Goal: Task Accomplishment & Management: Use online tool/utility

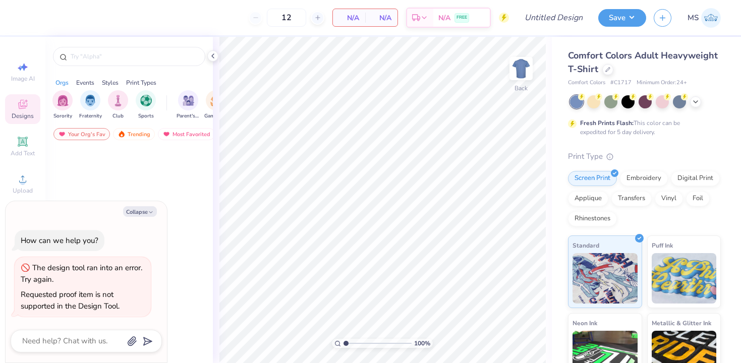
type textarea "x"
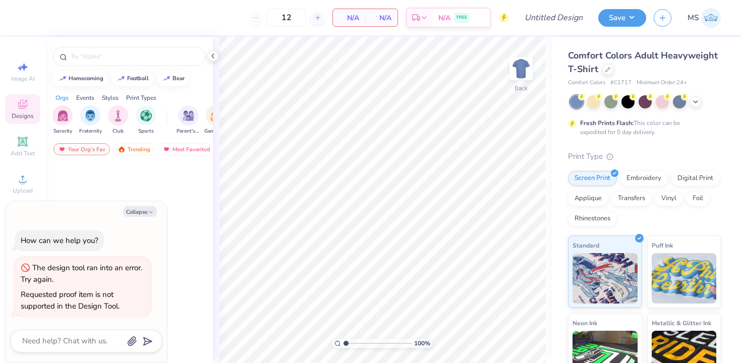
type textarea "x"
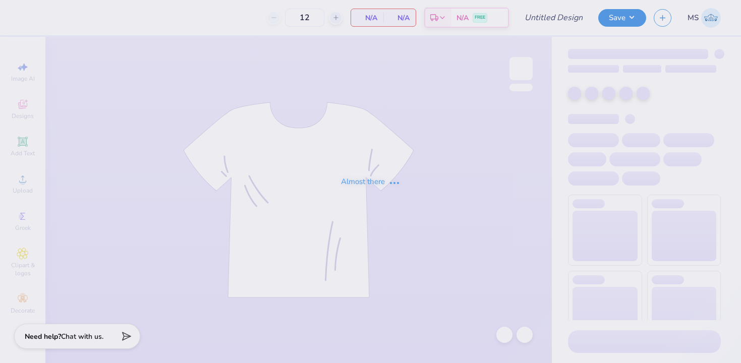
type input "[PERSON_NAME]"
type input "24"
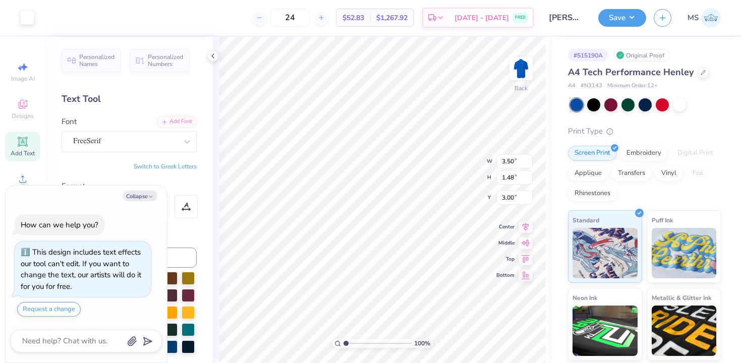
type textarea "x"
type input "12.95"
type input "5.46"
type textarea "x"
type input "4.89"
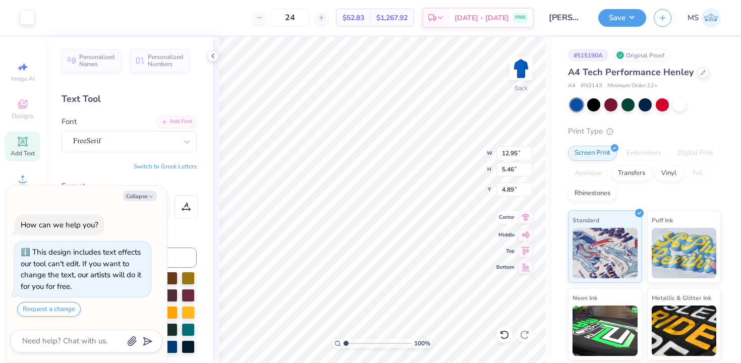
click at [526, 219] on icon at bounding box center [525, 217] width 14 height 12
click at [618, 17] on button "Save" at bounding box center [622, 17] width 48 height 18
type textarea "x"
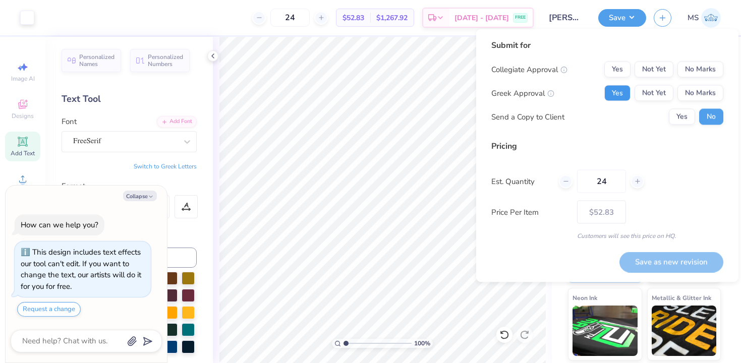
click at [621, 91] on button "Yes" at bounding box center [617, 93] width 26 height 16
click at [690, 62] on button "No Marks" at bounding box center [700, 70] width 46 height 16
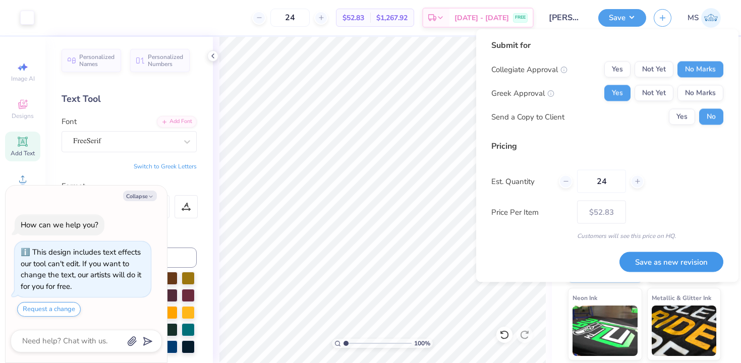
click at [660, 259] on button "Save as new revision" at bounding box center [671, 262] width 104 height 21
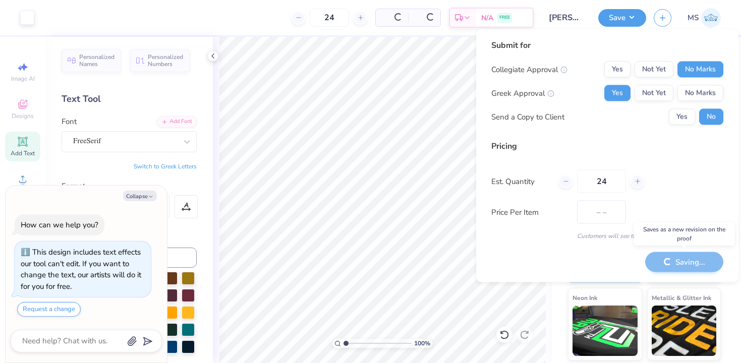
type input "$52.83"
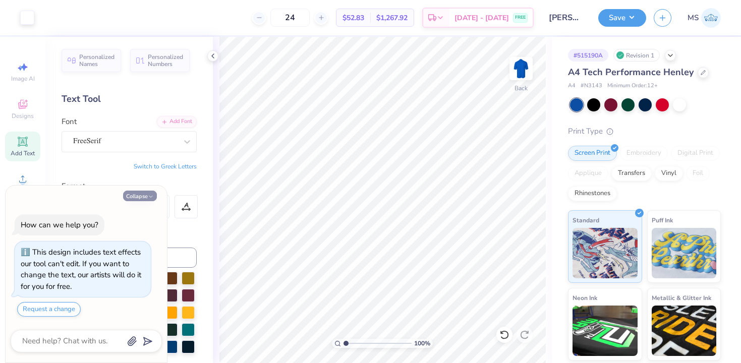
click at [148, 198] on icon "button" at bounding box center [151, 197] width 6 height 6
type textarea "x"
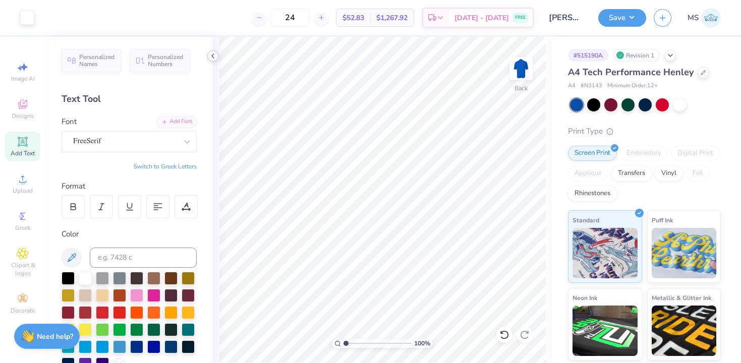
click at [212, 56] on polyline at bounding box center [213, 56] width 2 height 4
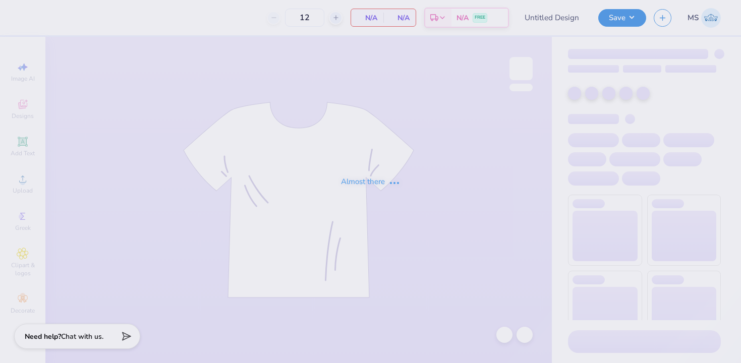
type input "CHI O henley"
type input "24"
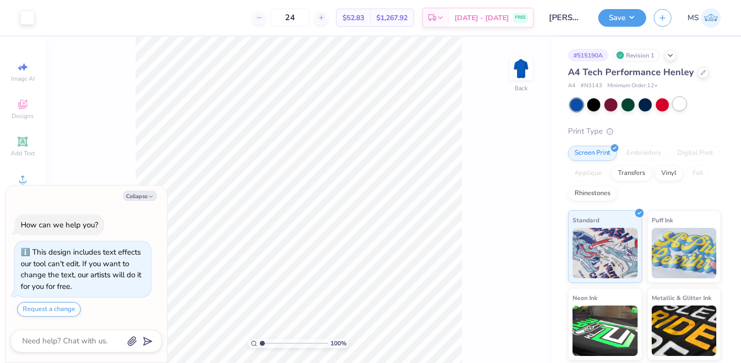
click at [680, 106] on div at bounding box center [679, 103] width 13 height 13
click at [26, 16] on div at bounding box center [27, 17] width 14 height 14
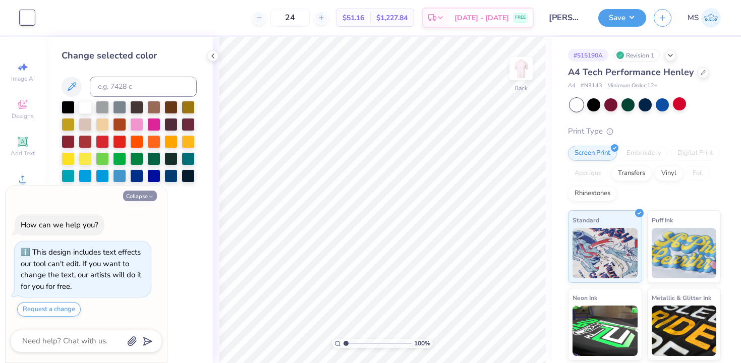
click at [139, 192] on button "Collapse" at bounding box center [140, 196] width 34 height 11
type textarea "x"
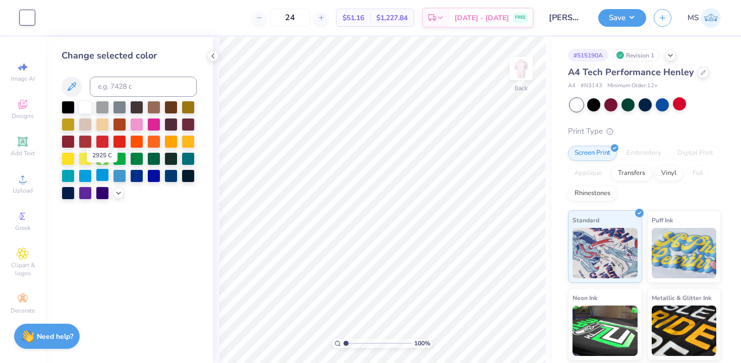
click at [102, 177] on div at bounding box center [102, 174] width 13 height 13
click at [82, 173] on div at bounding box center [85, 174] width 13 height 13
click at [120, 193] on icon at bounding box center [118, 192] width 8 height 8
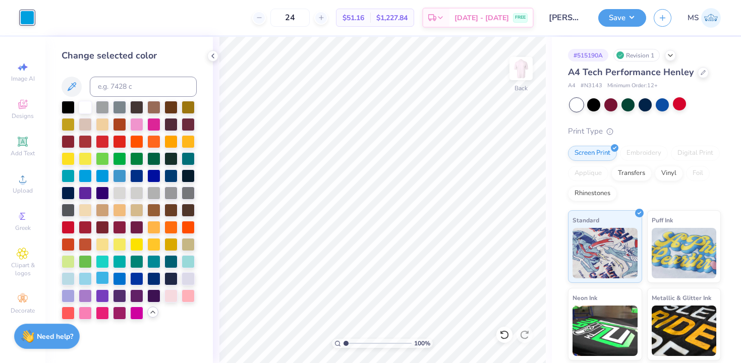
click at [100, 278] on div at bounding box center [102, 277] width 13 height 13
click at [615, 26] on div "Save" at bounding box center [622, 18] width 48 height 18
click at [622, 20] on button "Save" at bounding box center [622, 17] width 48 height 18
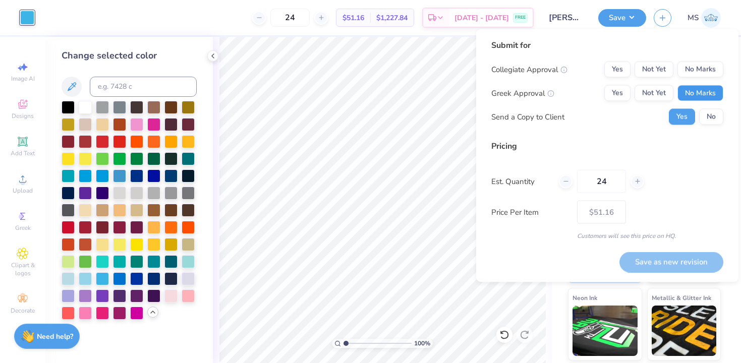
click at [689, 90] on button "No Marks" at bounding box center [700, 93] width 46 height 16
click at [622, 98] on button "Yes" at bounding box center [617, 93] width 26 height 16
click at [707, 121] on button "No" at bounding box center [711, 117] width 24 height 16
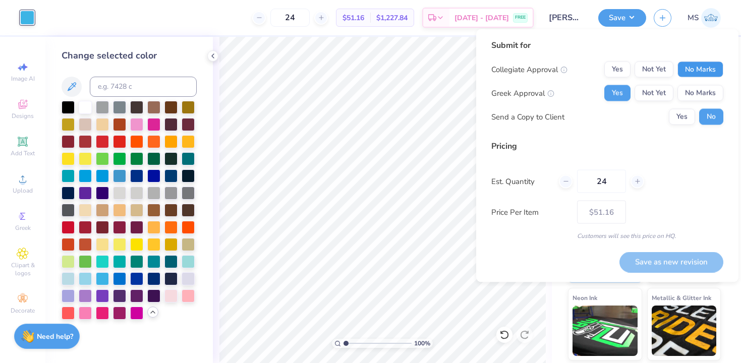
click at [701, 70] on button "No Marks" at bounding box center [700, 70] width 46 height 16
click at [673, 263] on button "Save as new revision" at bounding box center [671, 262] width 104 height 21
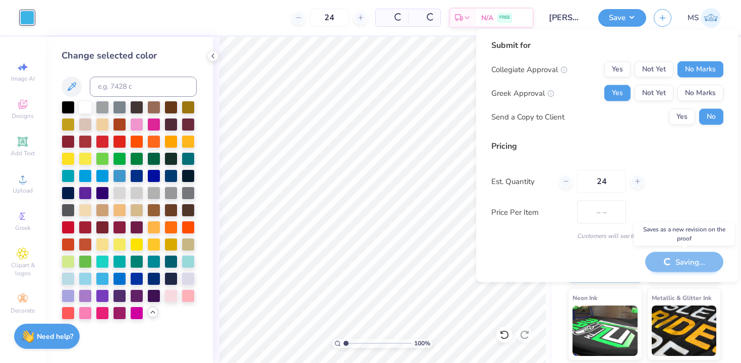
type input "$51.16"
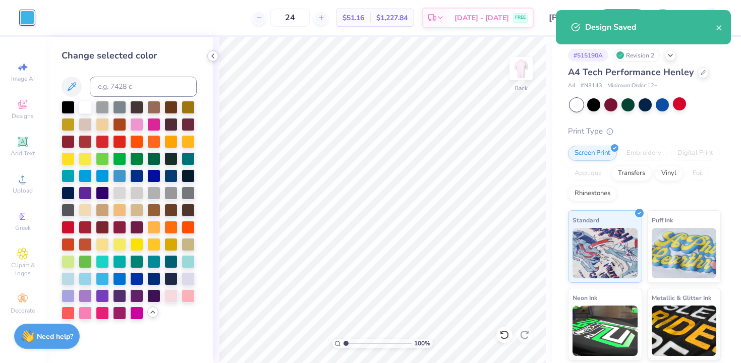
click at [212, 55] on polyline at bounding box center [213, 56] width 2 height 4
